Goal: Navigation & Orientation: Find specific page/section

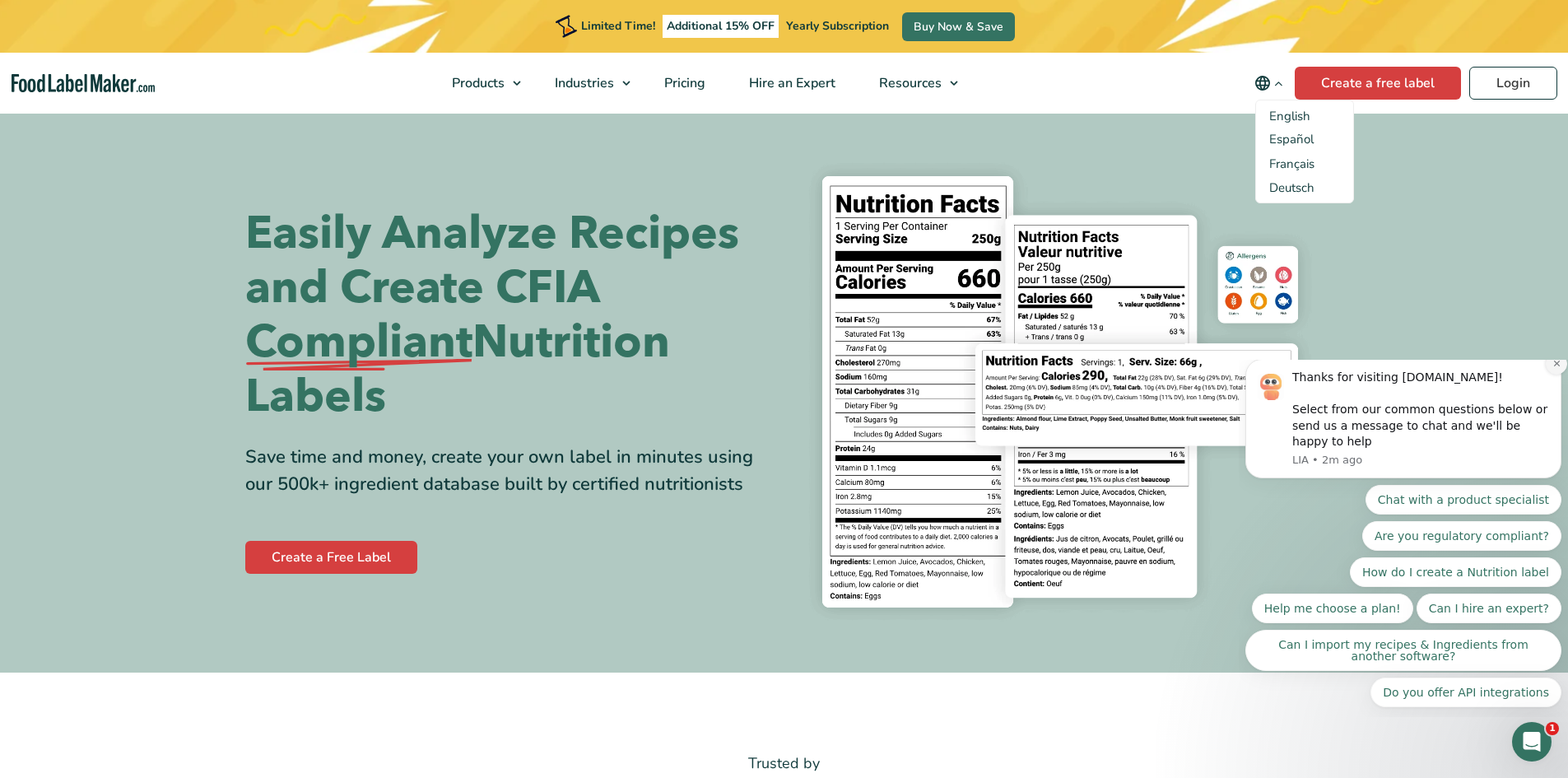
click at [1555, 366] on icon "Dismiss notification" at bounding box center [1555, 363] width 6 height 6
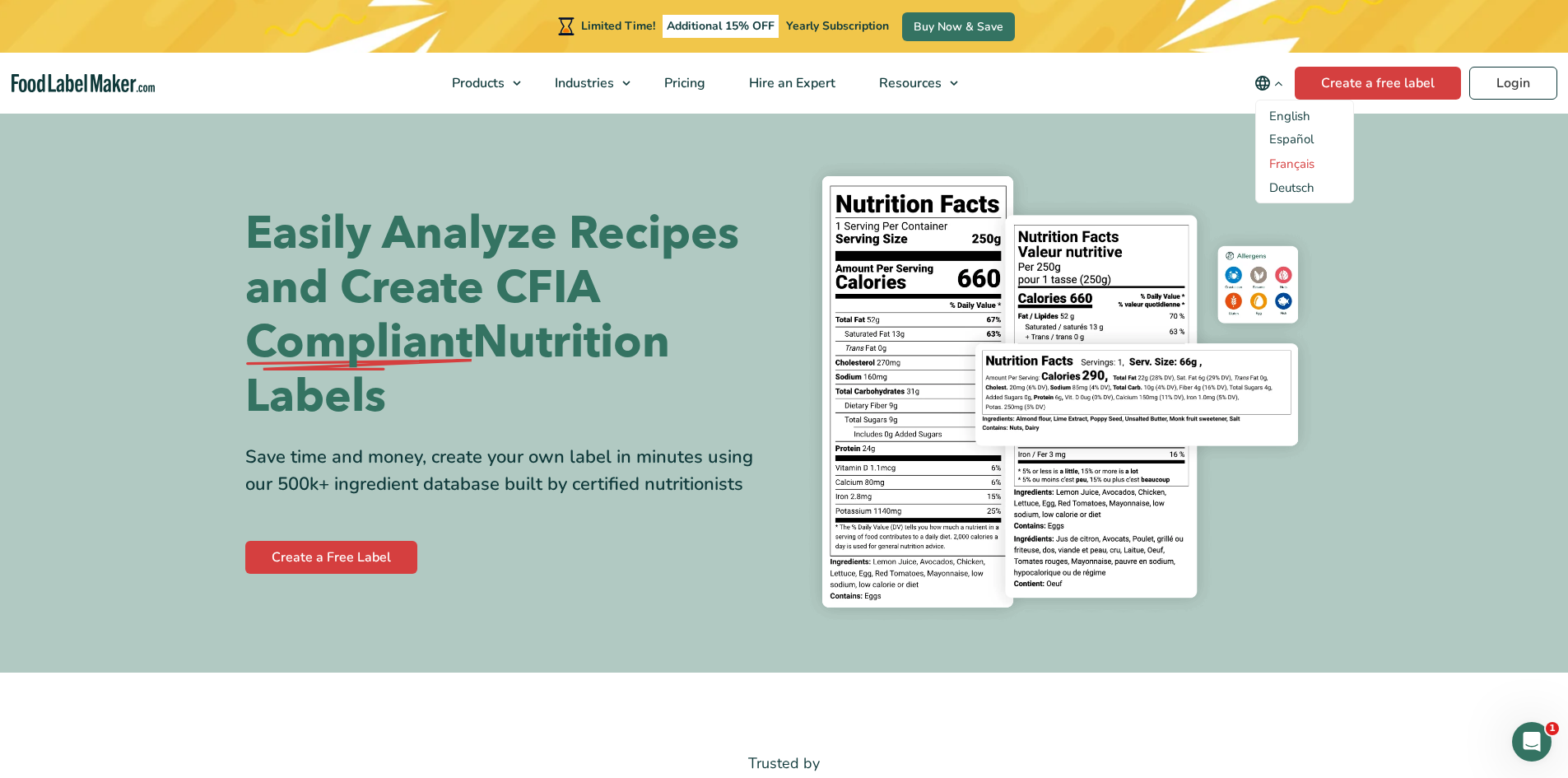
click at [1287, 161] on link "Français" at bounding box center [1292, 164] width 45 height 17
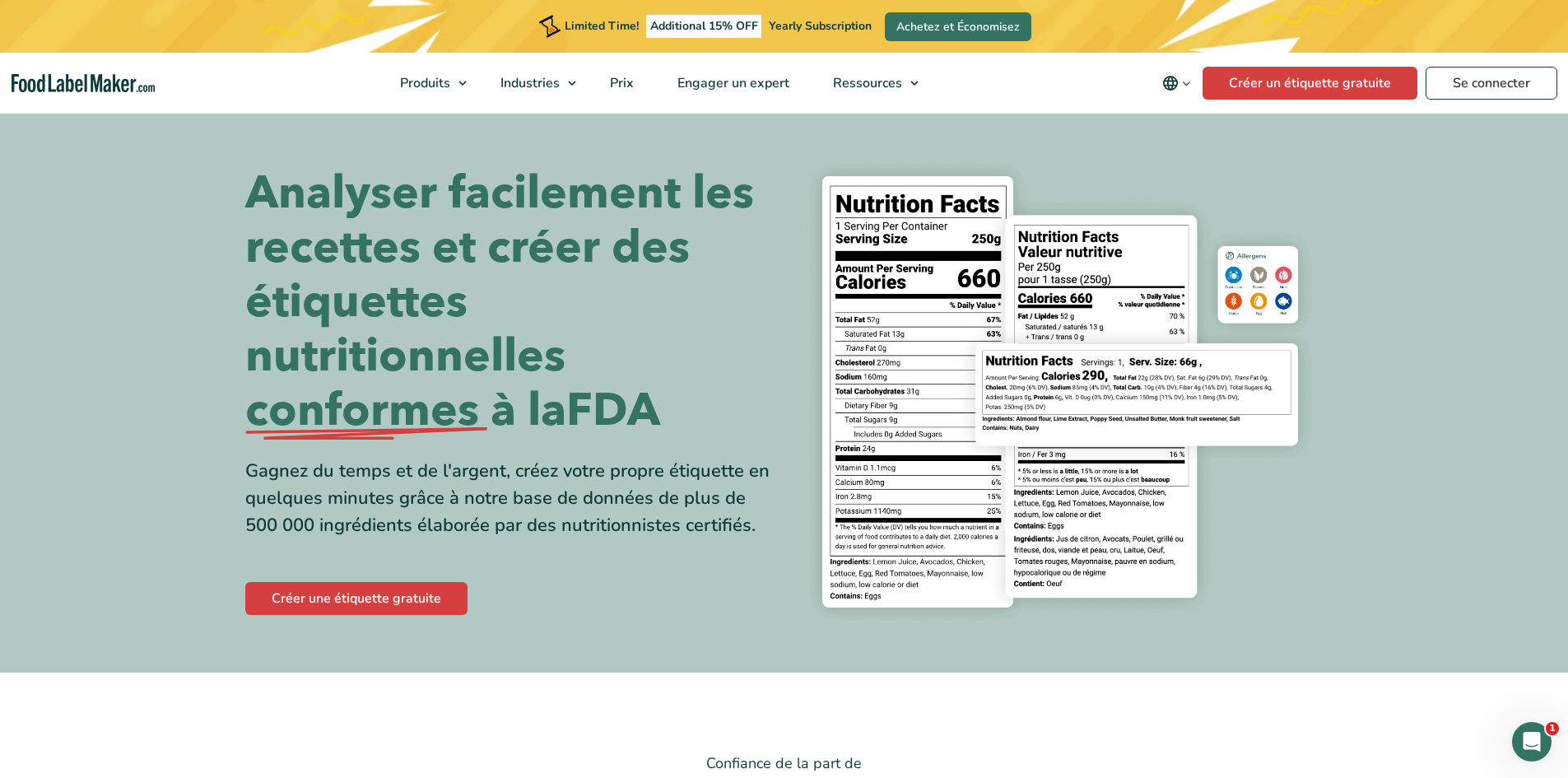
click at [1189, 76] on button "Change language" at bounding box center [1177, 83] width 52 height 33
click at [1213, 166] on link "Español" at bounding box center [1199, 164] width 44 height 17
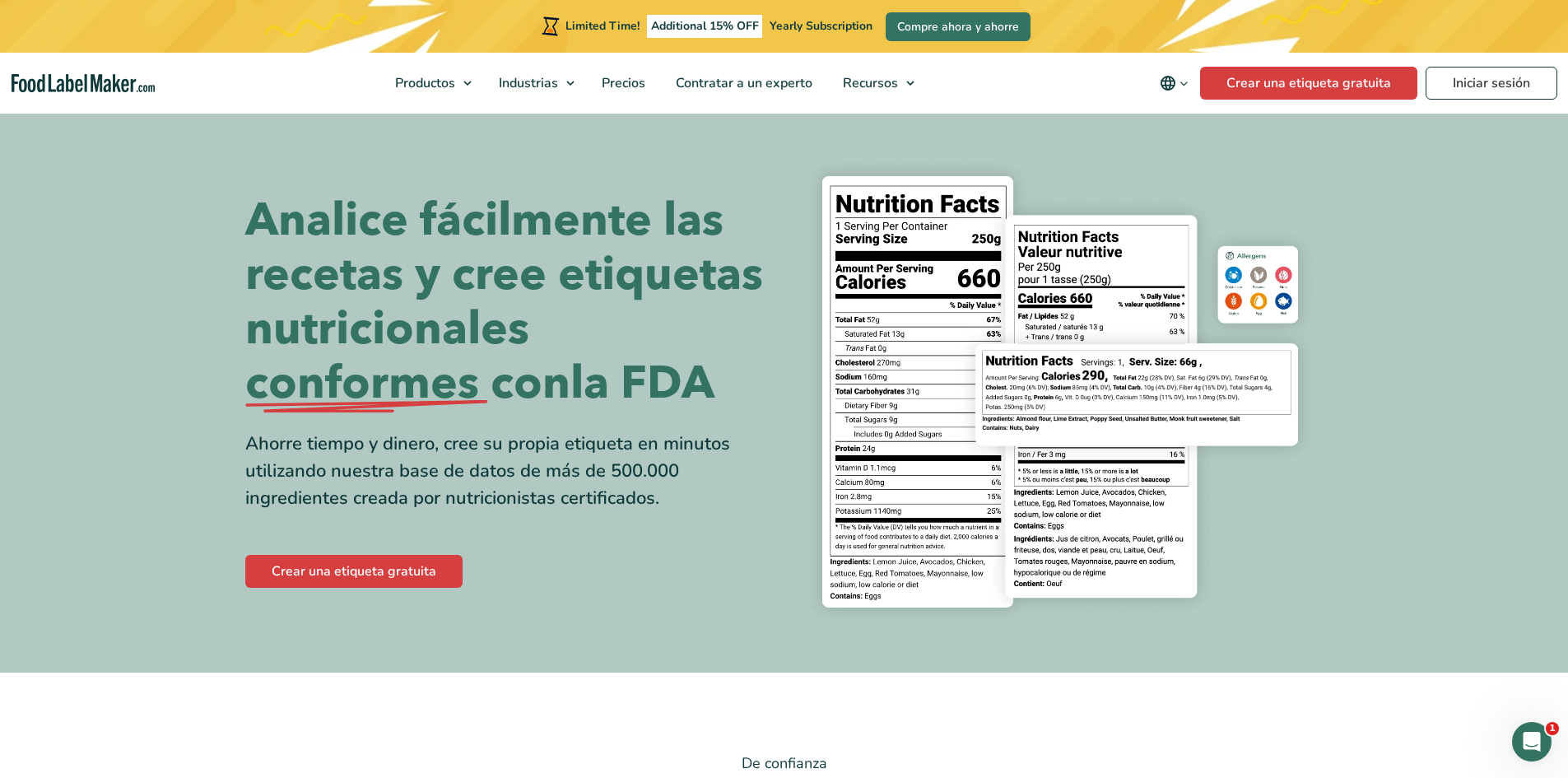
click at [1190, 84] on icon "Change language" at bounding box center [1184, 84] width 13 height 13
click at [1198, 190] on link "Deutsch" at bounding box center [1197, 188] width 45 height 17
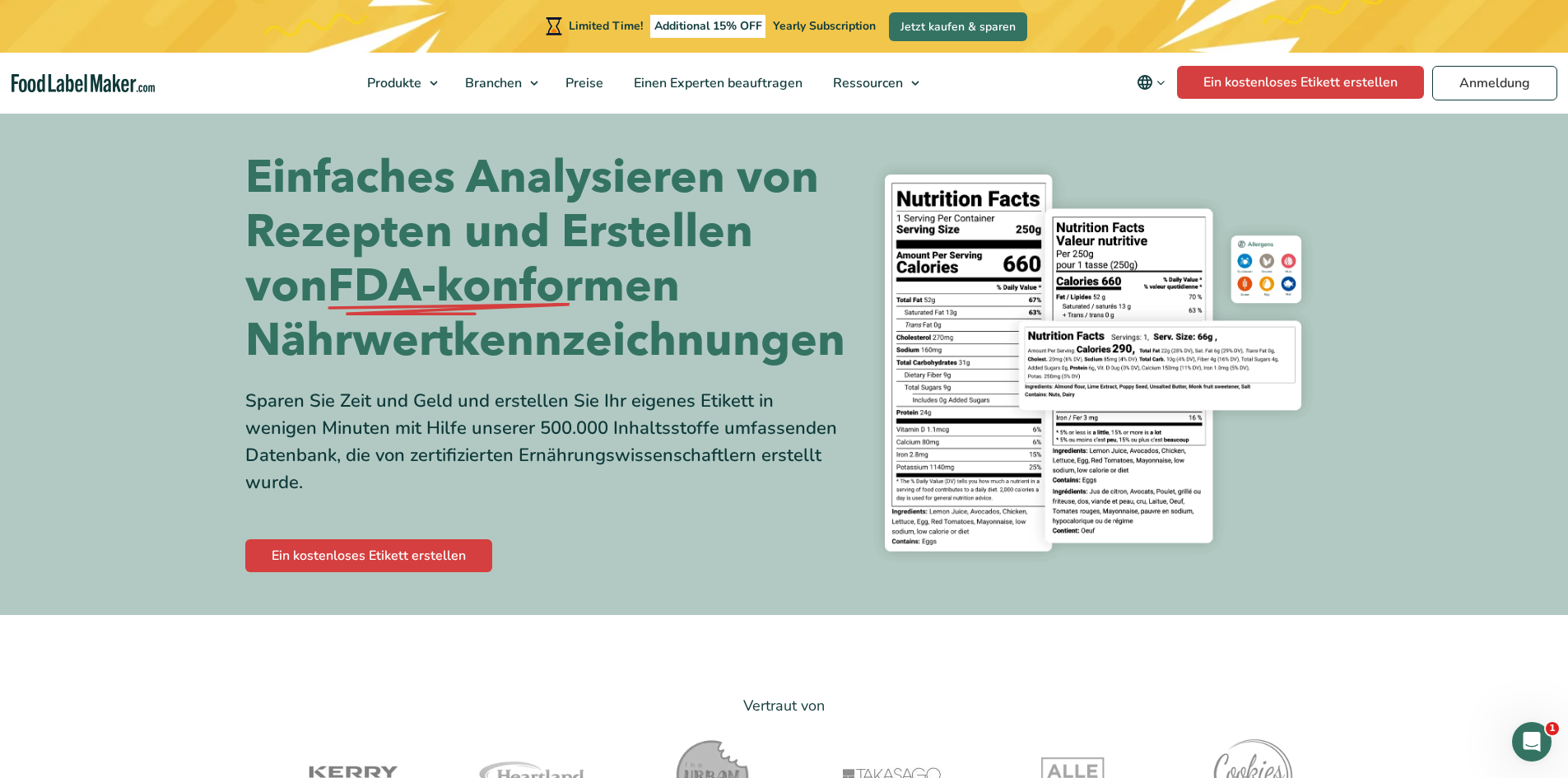
click at [1162, 84] on icon "Change language" at bounding box center [1161, 83] width 13 height 13
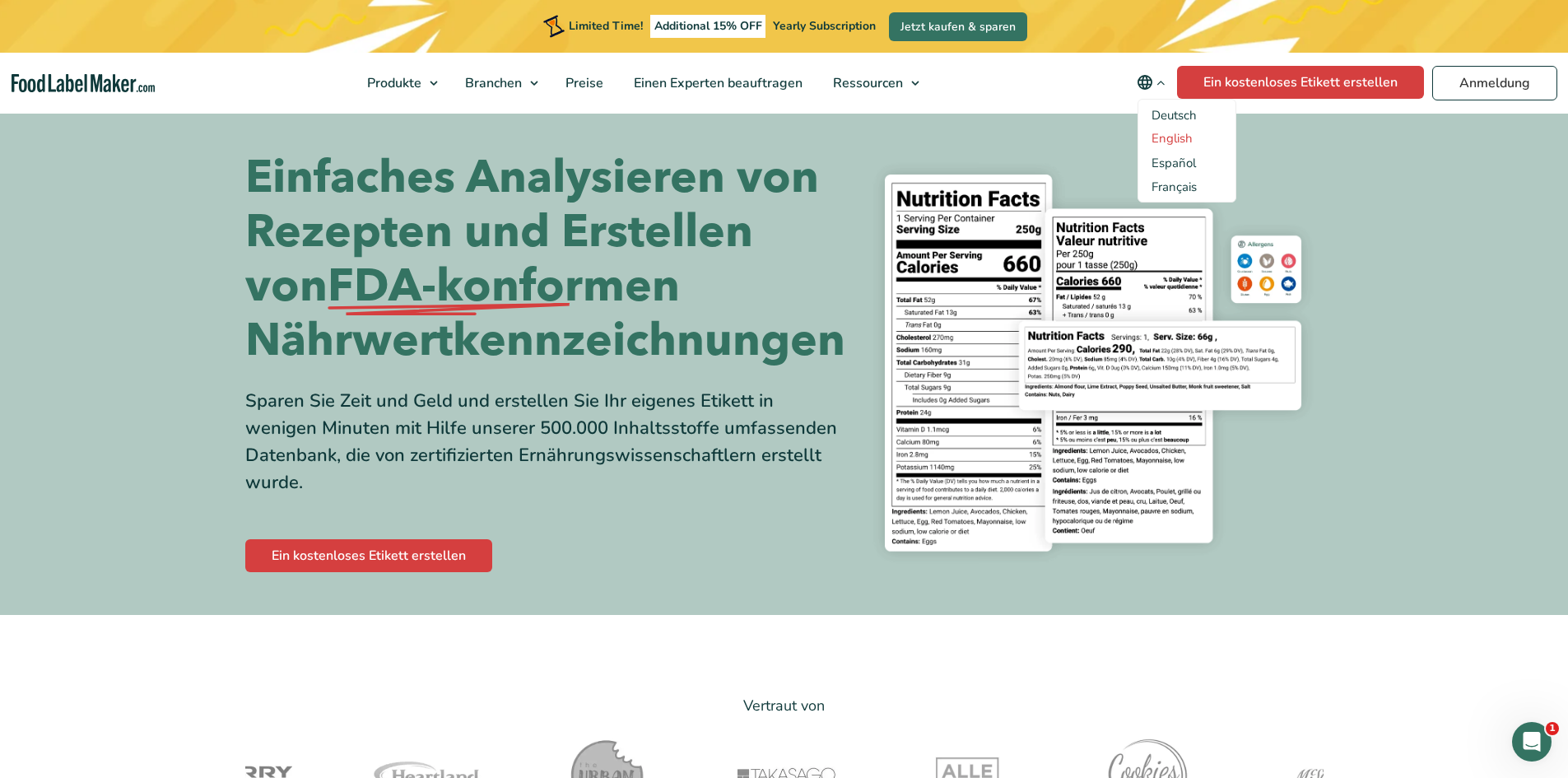
click at [1173, 136] on link "English" at bounding box center [1172, 139] width 41 height 17
